Goal: Task Accomplishment & Management: Manage account settings

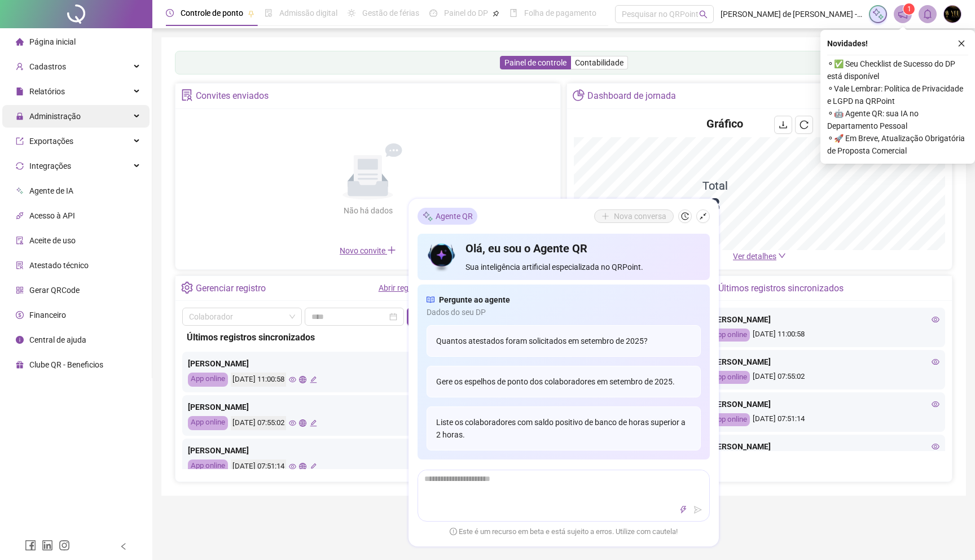
click at [76, 112] on span "Administração" at bounding box center [54, 116] width 51 height 9
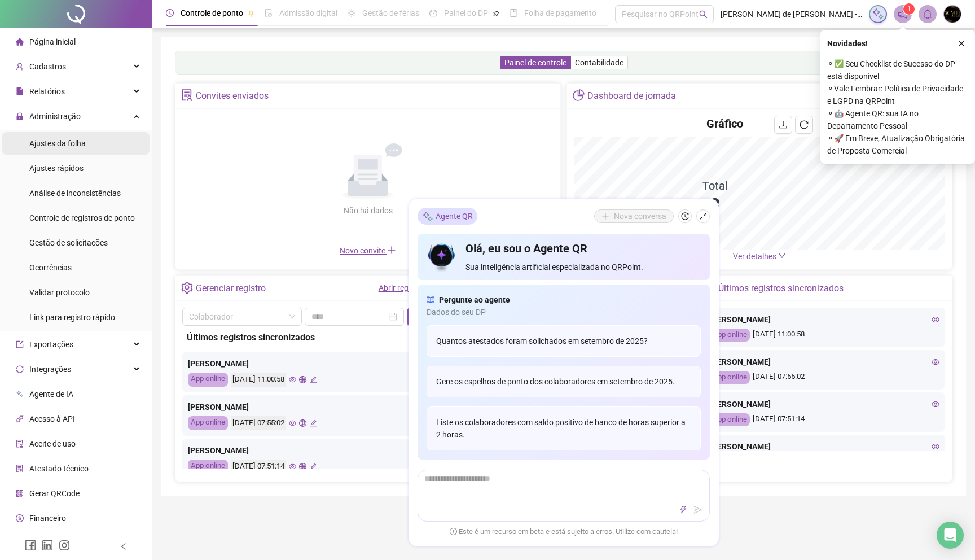
click at [72, 146] on span "Ajustes da folha" at bounding box center [57, 143] width 56 height 9
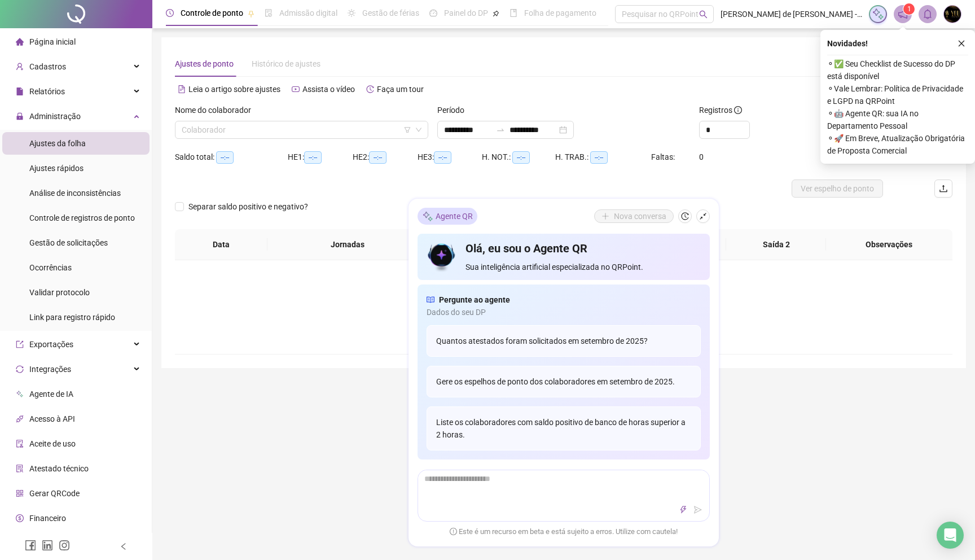
type input "**********"
click at [72, 178] on div "Ajustes rápidos" at bounding box center [56, 168] width 54 height 23
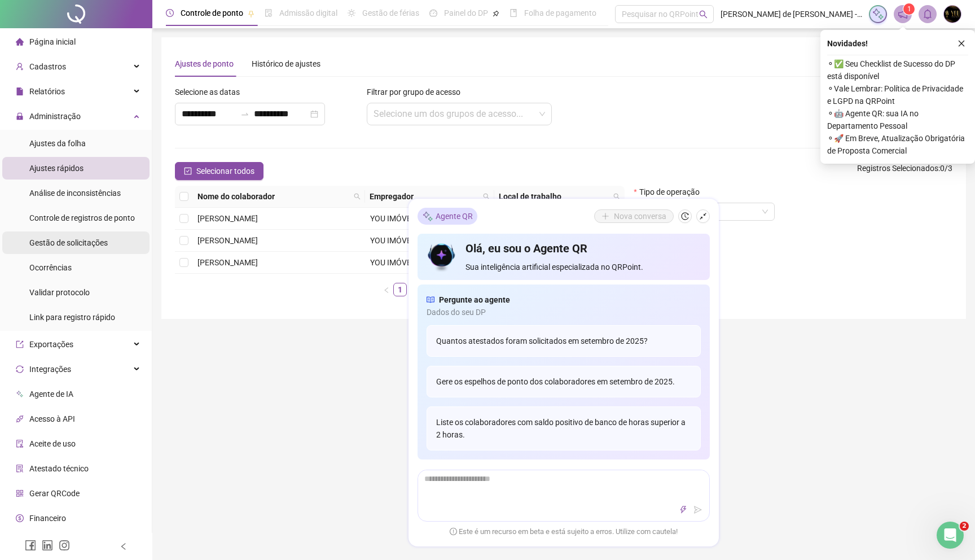
click at [96, 243] on span "Gestão de solicitações" at bounding box center [68, 242] width 78 height 9
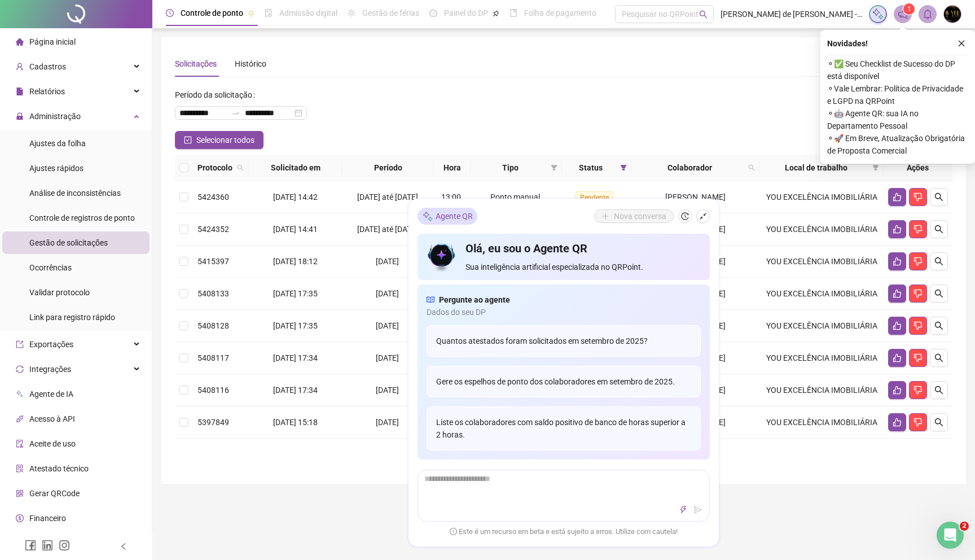
click at [685, 118] on div "**********" at bounding box center [563, 108] width 777 height 45
click at [961, 49] on button "button" at bounding box center [961, 44] width 14 height 14
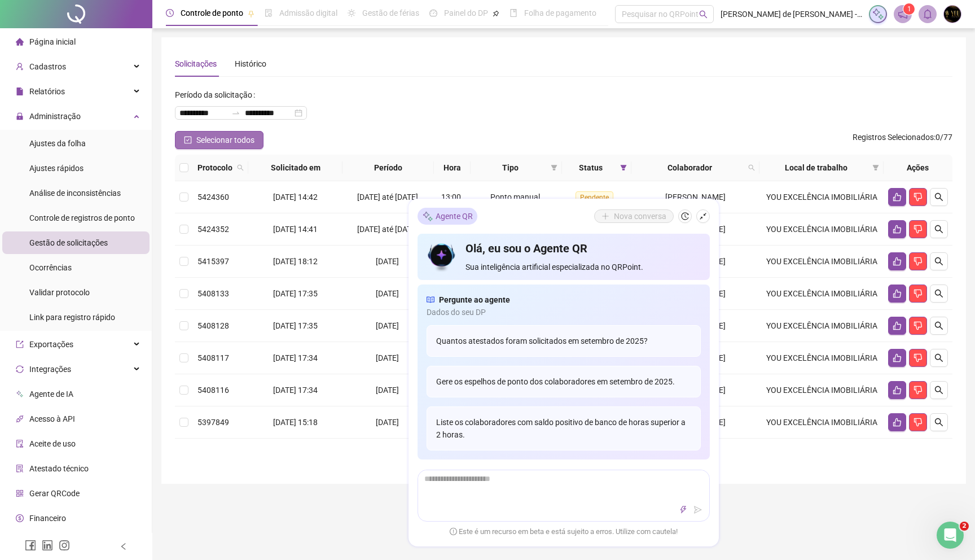
click at [234, 142] on span "Selecionar todos" at bounding box center [225, 140] width 58 height 12
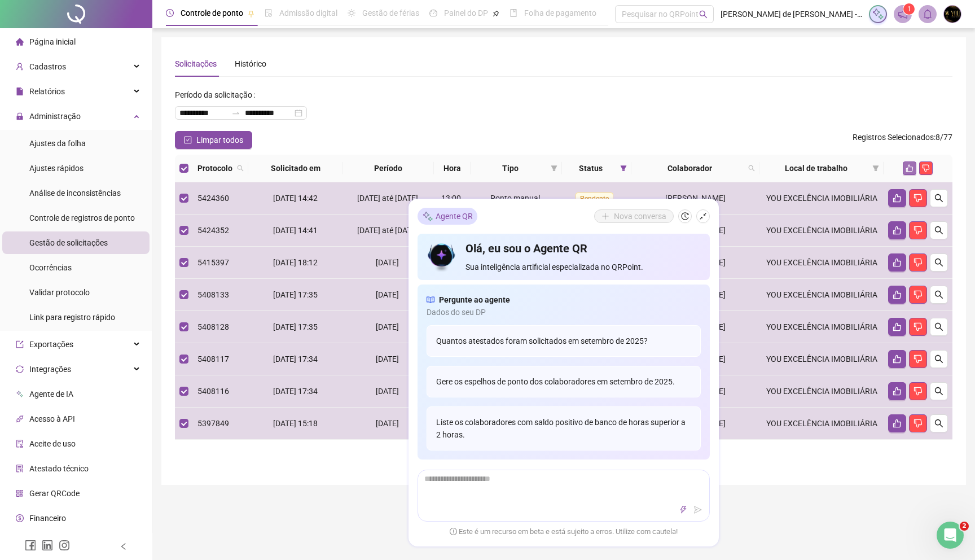
click at [910, 167] on icon "like" at bounding box center [909, 168] width 7 height 7
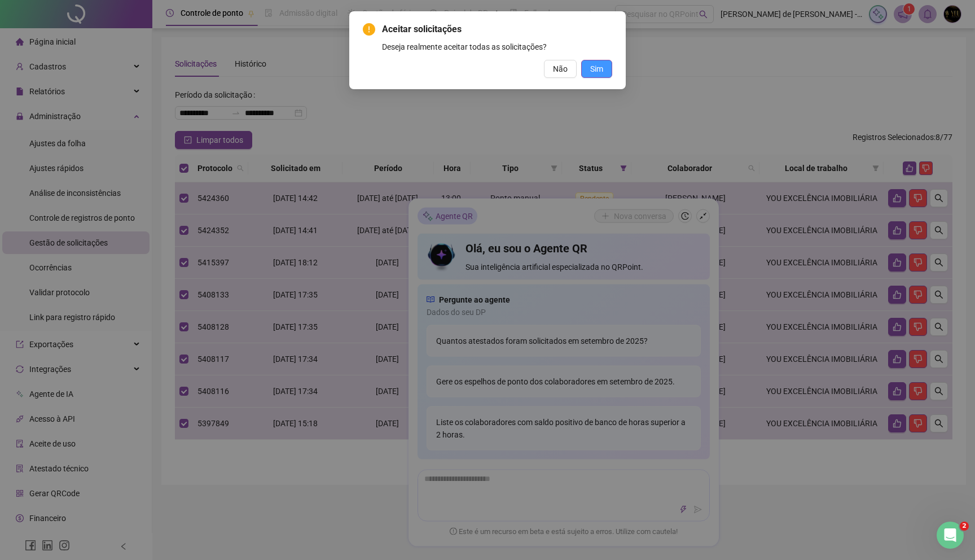
click at [598, 71] on span "Sim" at bounding box center [596, 69] width 13 height 12
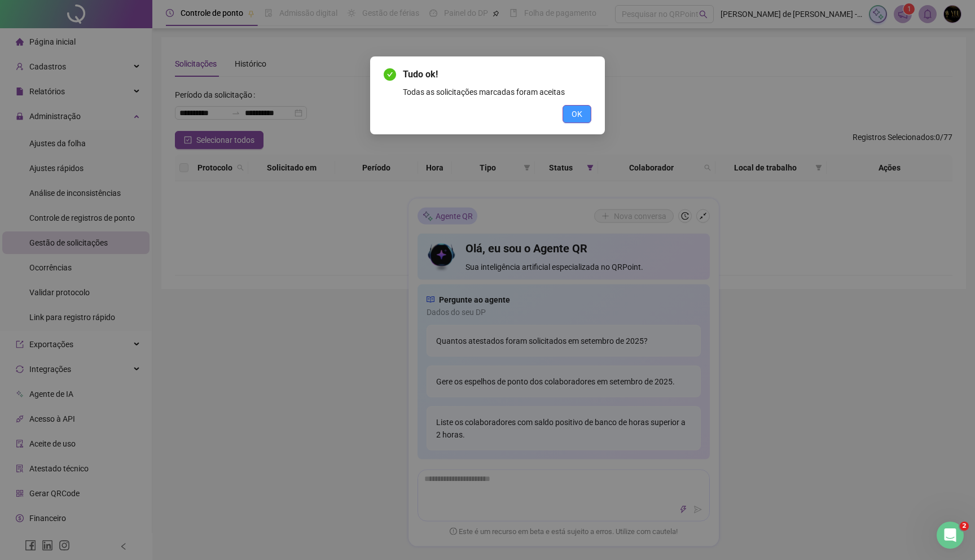
click at [575, 113] on span "OK" at bounding box center [576, 114] width 11 height 12
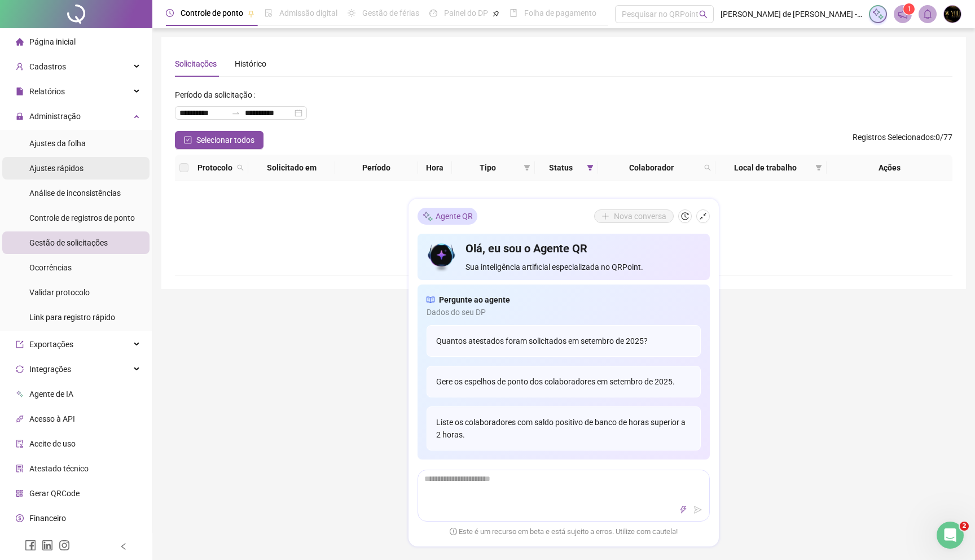
click at [76, 173] on div "Ajustes rápidos" at bounding box center [56, 168] width 54 height 23
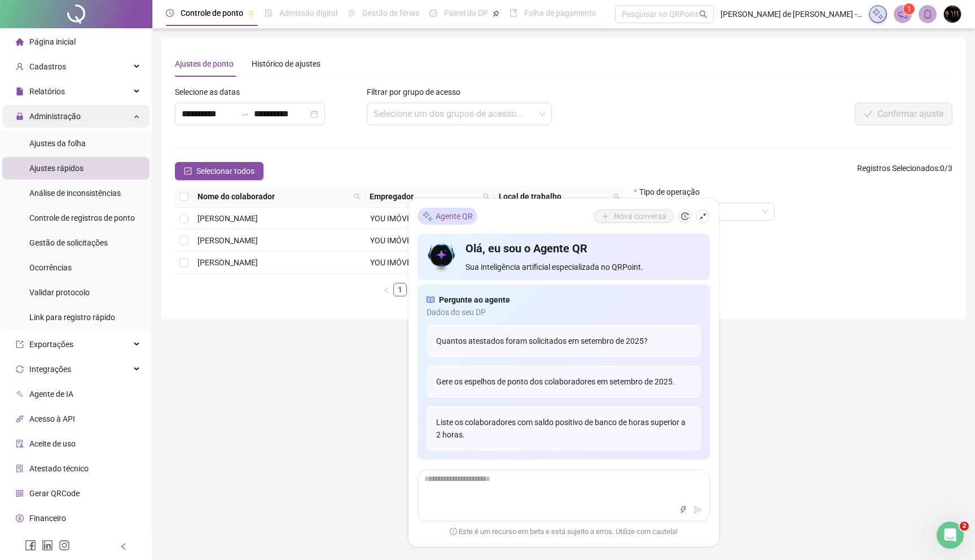
click at [65, 118] on span "Administração" at bounding box center [54, 116] width 51 height 9
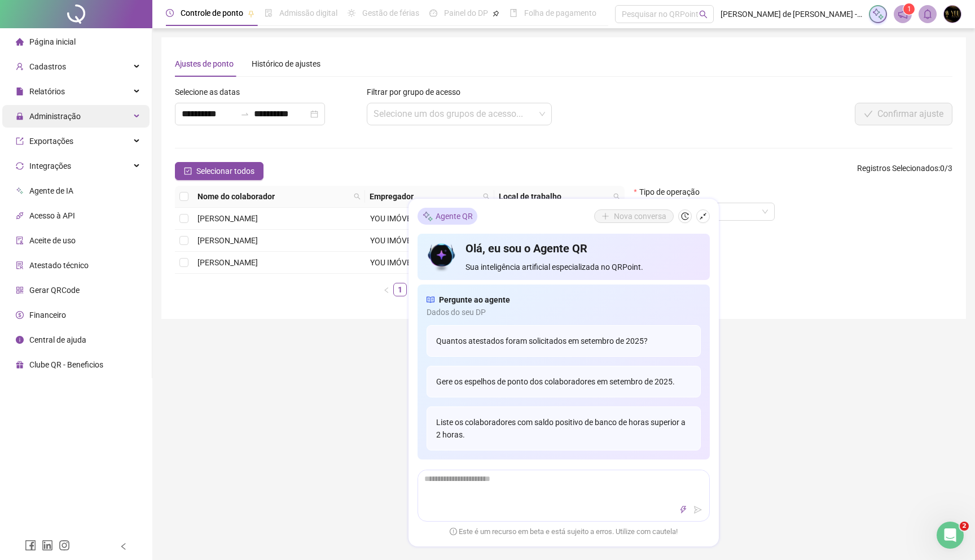
click at [93, 117] on div "Administração" at bounding box center [75, 116] width 147 height 23
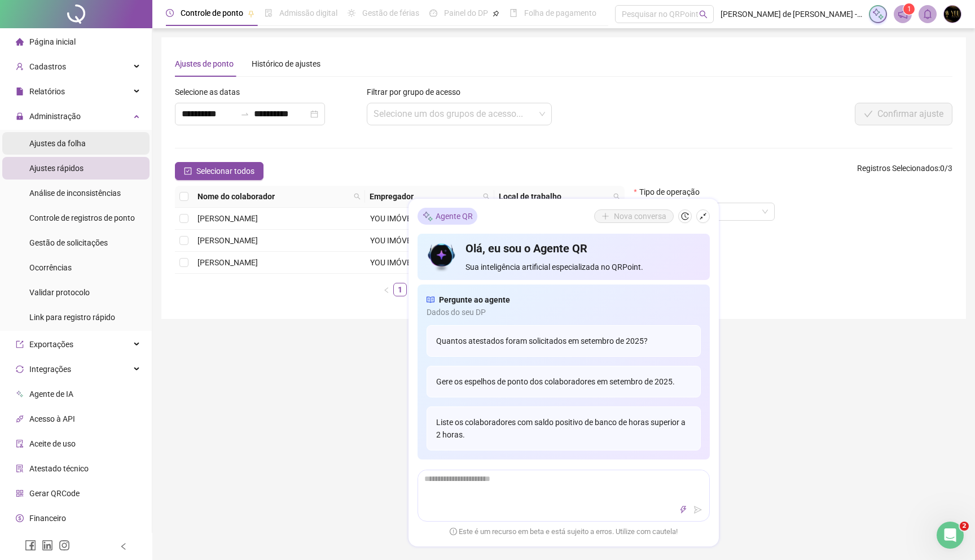
click at [83, 143] on span "Ajustes da folha" at bounding box center [57, 143] width 56 height 9
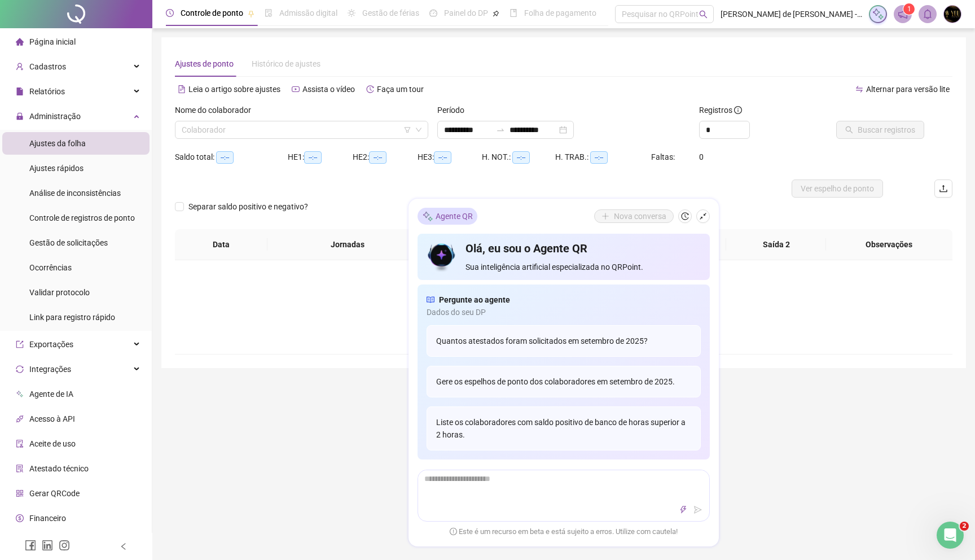
type input "**********"
